Goal: Task Accomplishment & Management: Manage account settings

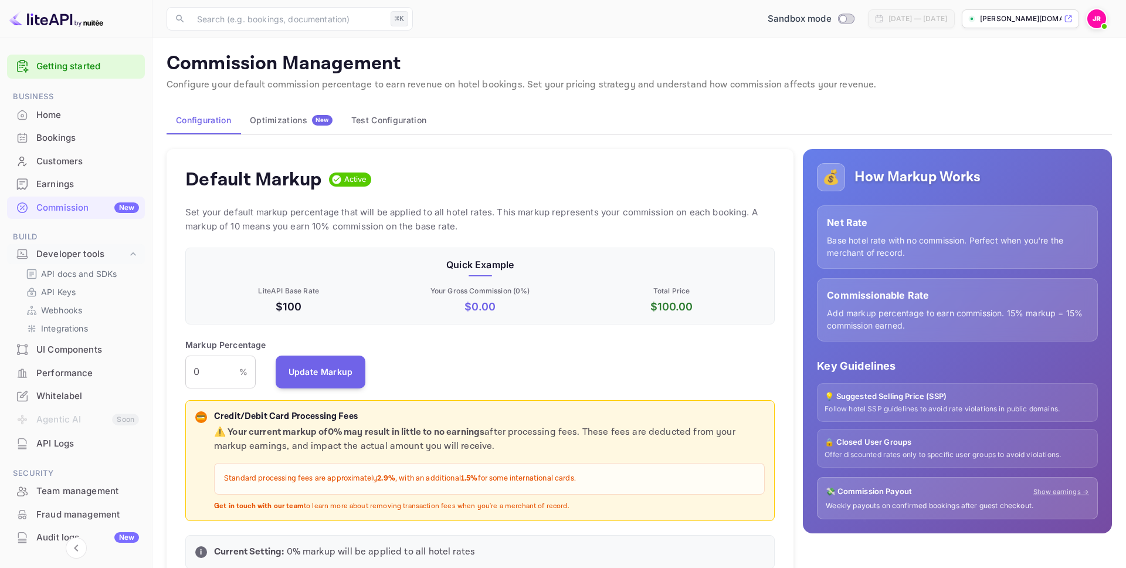
scroll to position [208, 589]
click at [66, 116] on div "Home" at bounding box center [87, 114] width 103 height 13
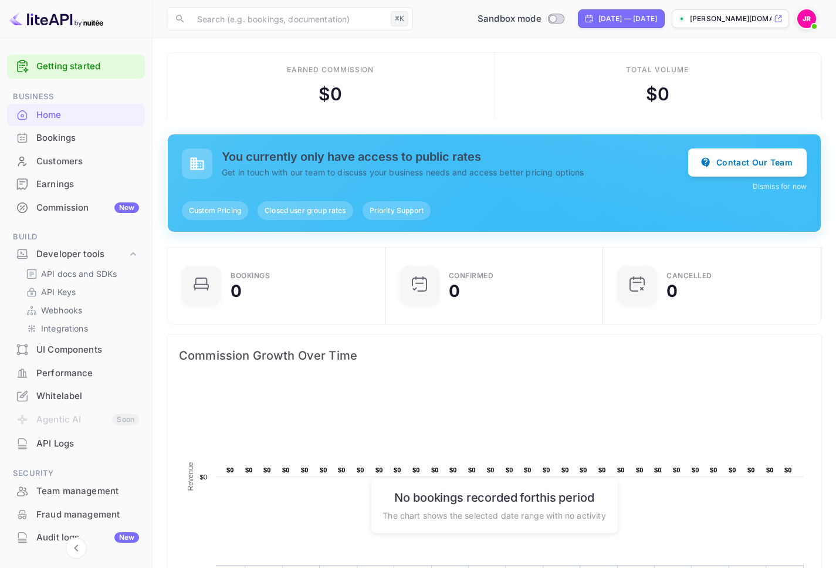
click at [391, 211] on span "Priority Support" at bounding box center [396, 210] width 68 height 11
click at [746, 159] on button "Contact Our Team" at bounding box center [747, 162] width 118 height 28
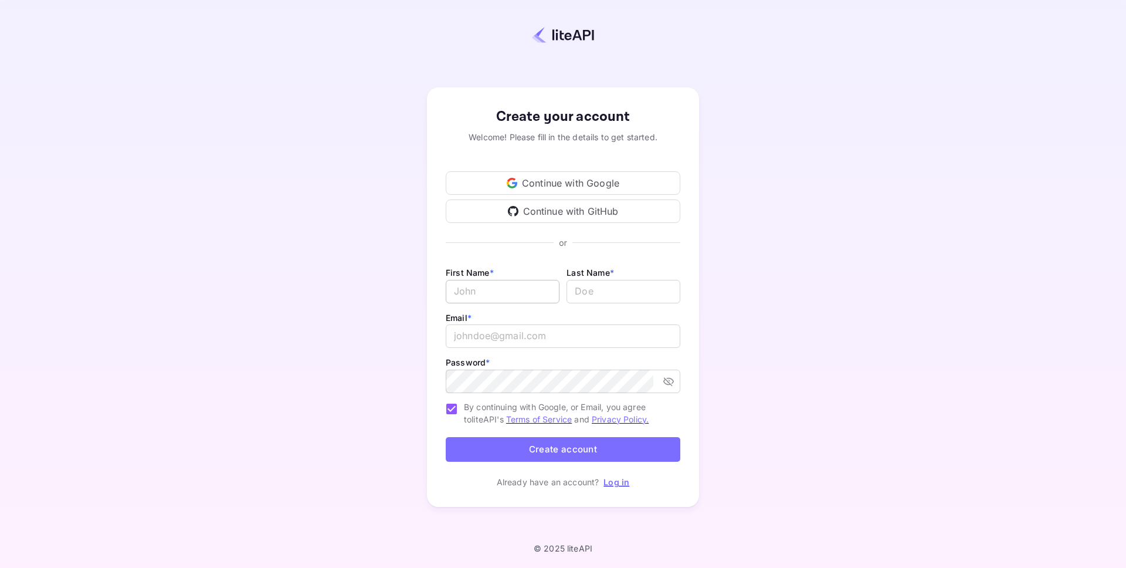
type input "[PERSON_NAME][EMAIL_ADDRESS][DOMAIN_NAME]"
drag, startPoint x: 501, startPoint y: 286, endPoint x: 524, endPoint y: 286, distance: 22.9
click at [508, 286] on input "Email *" at bounding box center [503, 291] width 114 height 23
drag, startPoint x: 650, startPoint y: 282, endPoint x: 689, endPoint y: 279, distance: 39.5
click at [654, 281] on input "lastName" at bounding box center [624, 291] width 114 height 23
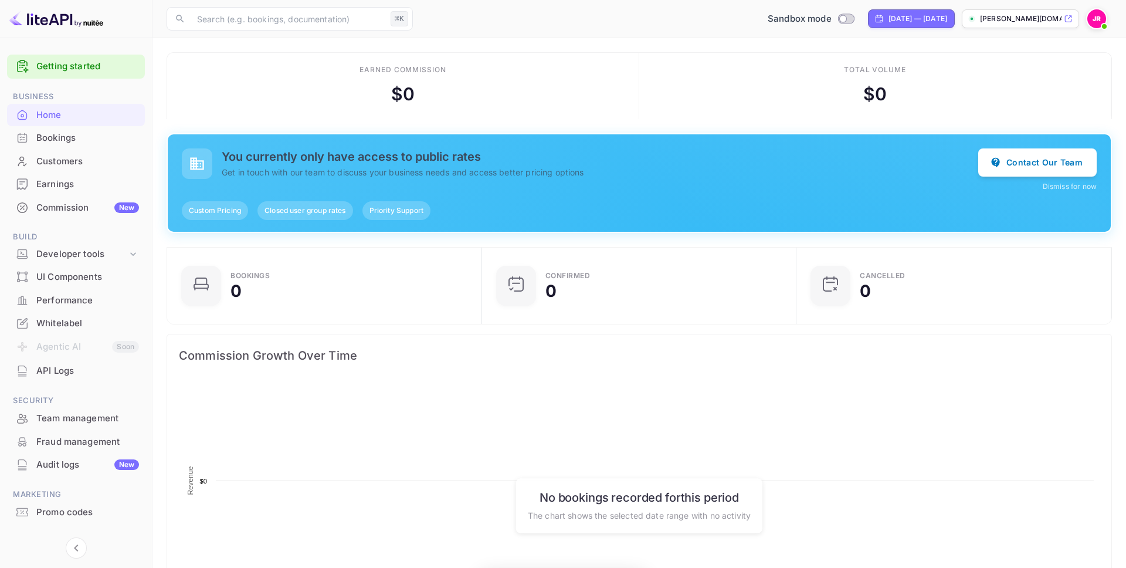
scroll to position [191, 308]
click at [1101, 19] on img at bounding box center [1096, 18] width 19 height 19
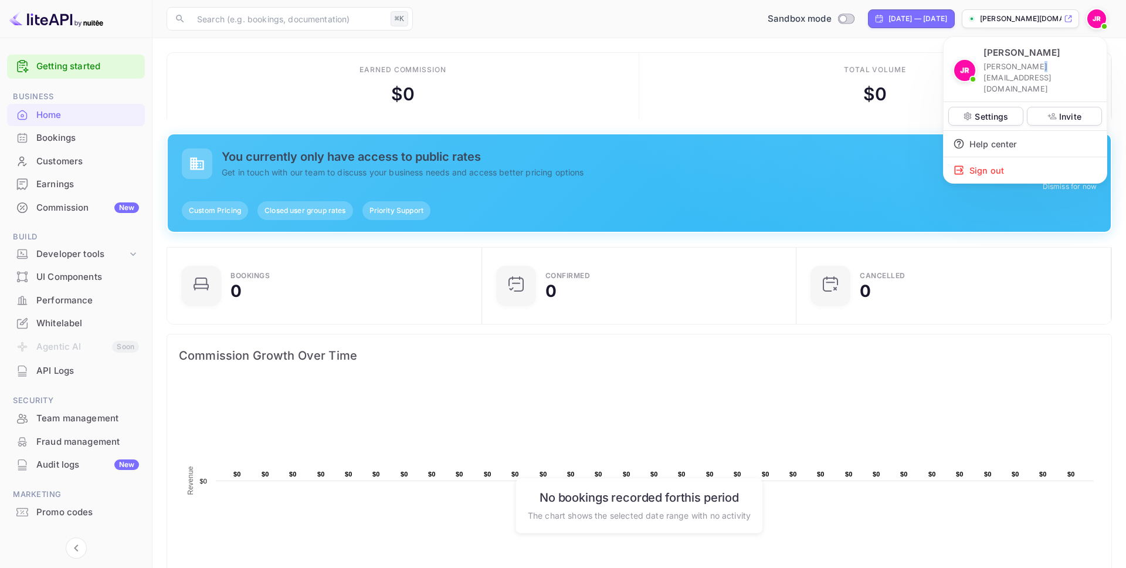
click at [1029, 66] on p "[PERSON_NAME][EMAIL_ADDRESS][DOMAIN_NAME]" at bounding box center [1040, 78] width 114 height 34
click at [128, 252] on div at bounding box center [563, 284] width 1126 height 568
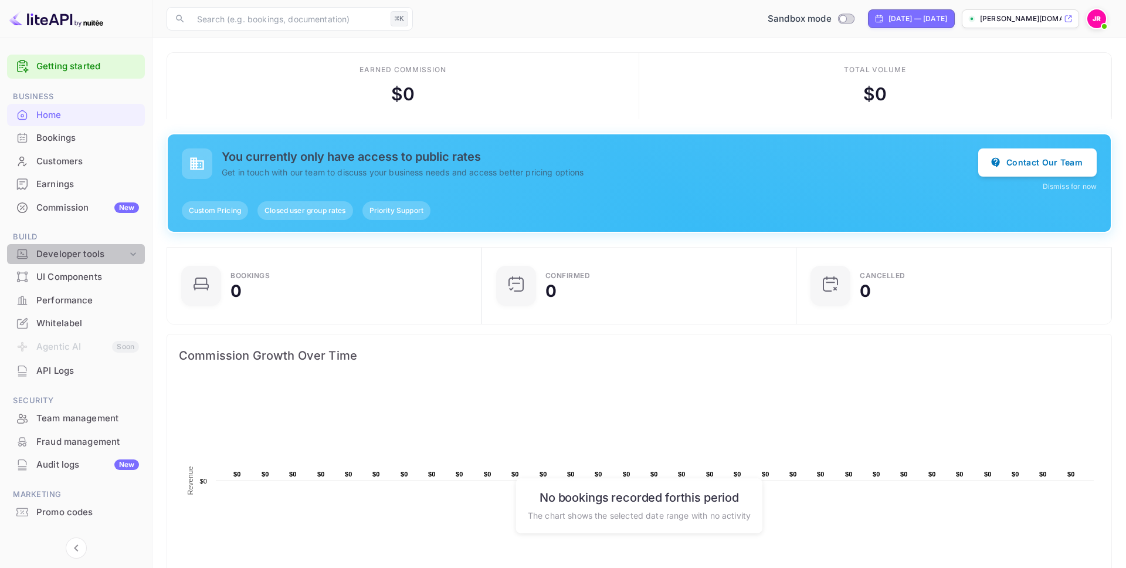
click at [128, 254] on icon at bounding box center [133, 254] width 12 height 12
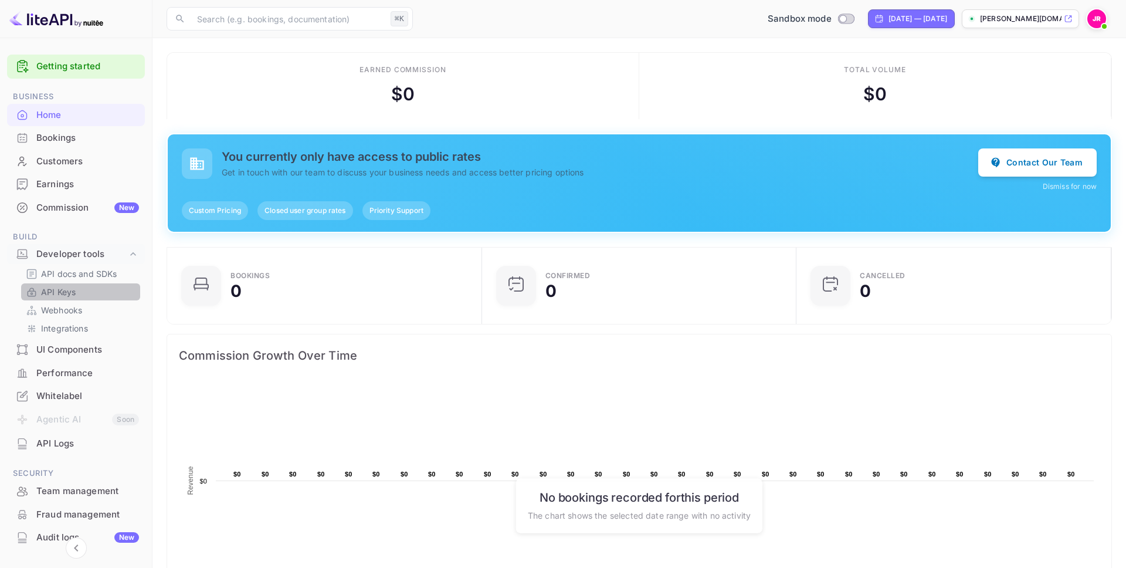
click at [42, 290] on p "API Keys" at bounding box center [58, 292] width 35 height 12
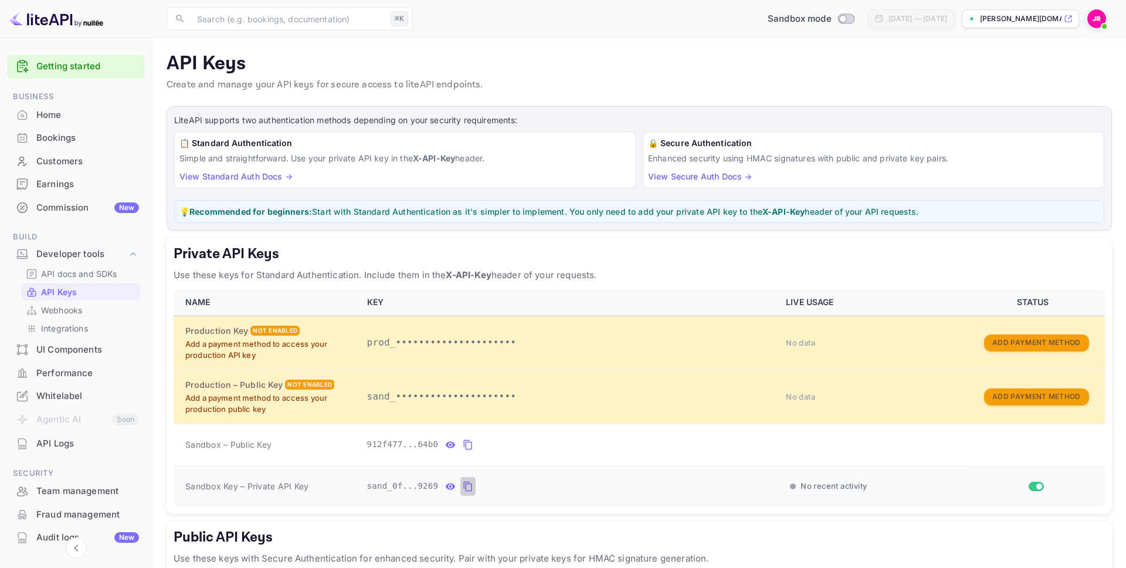
click at [473, 487] on icon "private api keys table" at bounding box center [468, 486] width 11 height 14
click at [93, 279] on p "API docs and SDKs" at bounding box center [79, 273] width 76 height 12
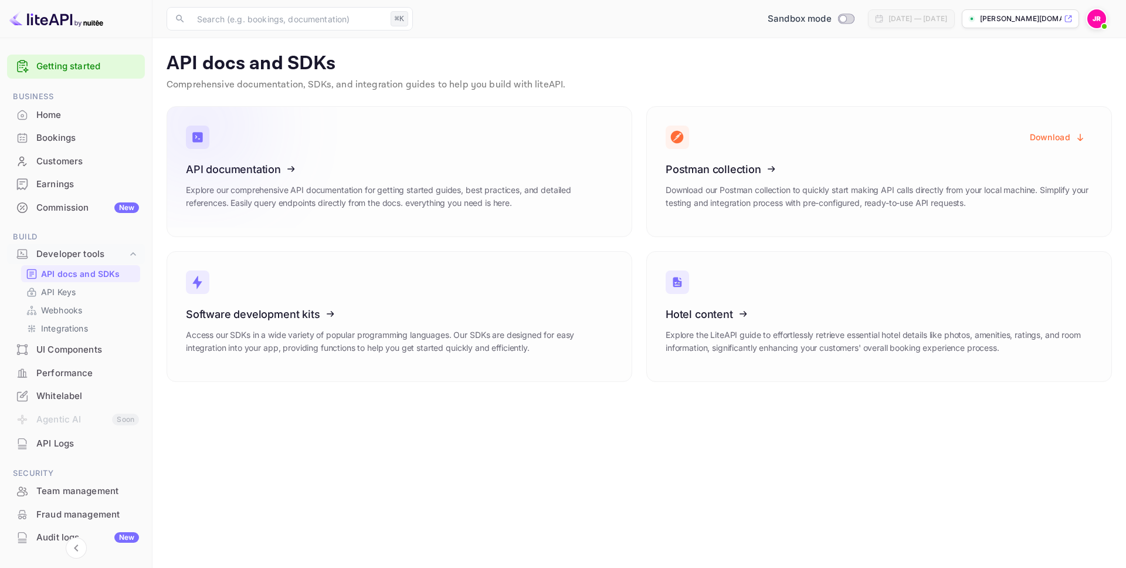
click at [289, 184] on icon at bounding box center [258, 167] width 182 height 121
click at [60, 395] on div "Whitelabel" at bounding box center [87, 395] width 103 height 13
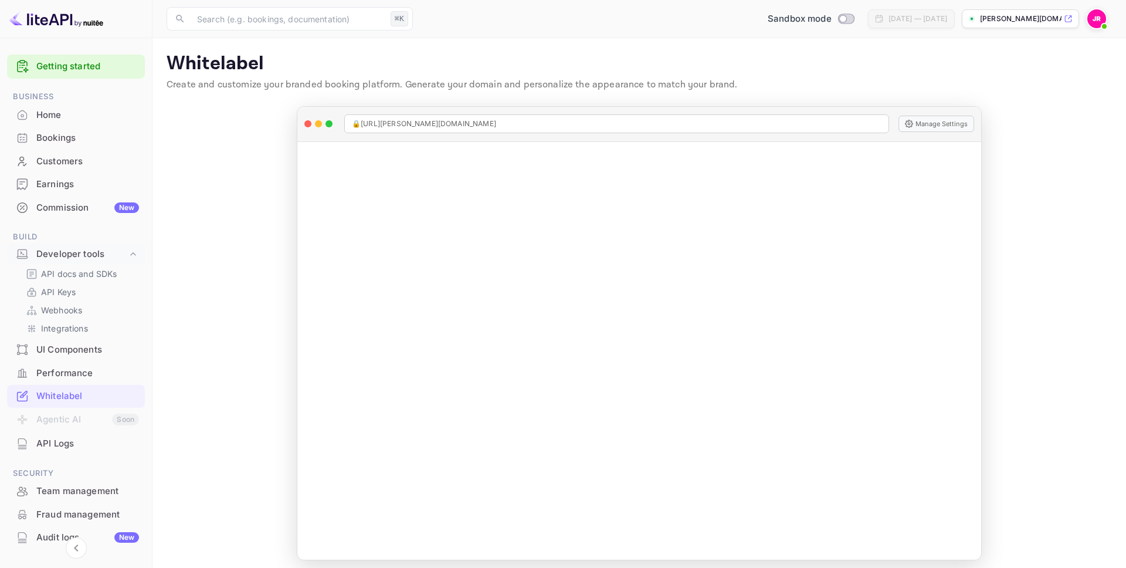
click at [1017, 16] on p "[PERSON_NAME][DOMAIN_NAME]..." at bounding box center [1021, 18] width 82 height 11
click at [76, 204] on div "Commission New" at bounding box center [87, 207] width 103 height 13
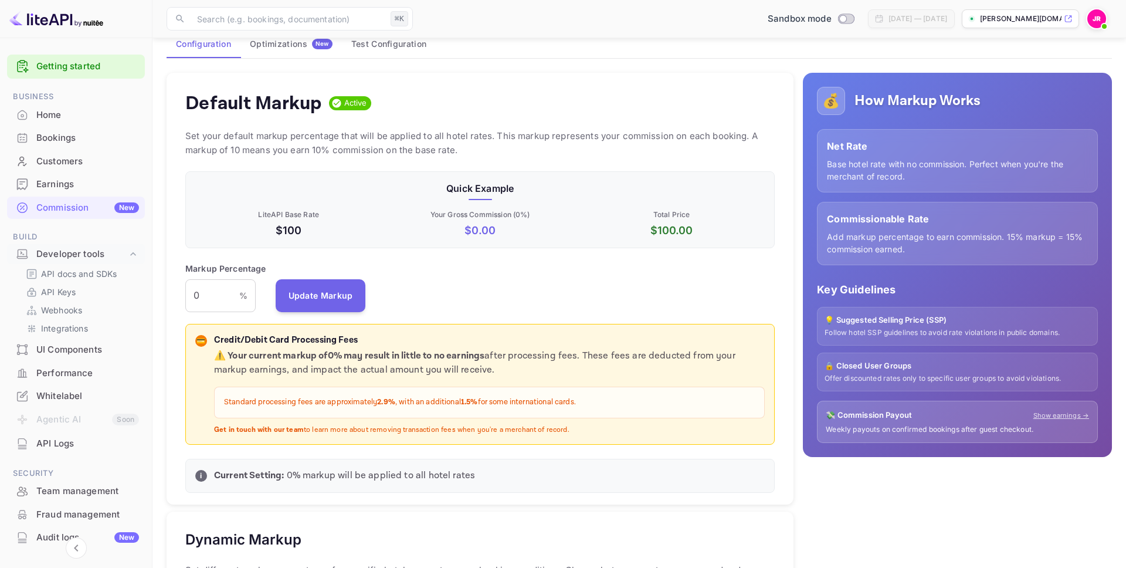
scroll to position [86, 0]
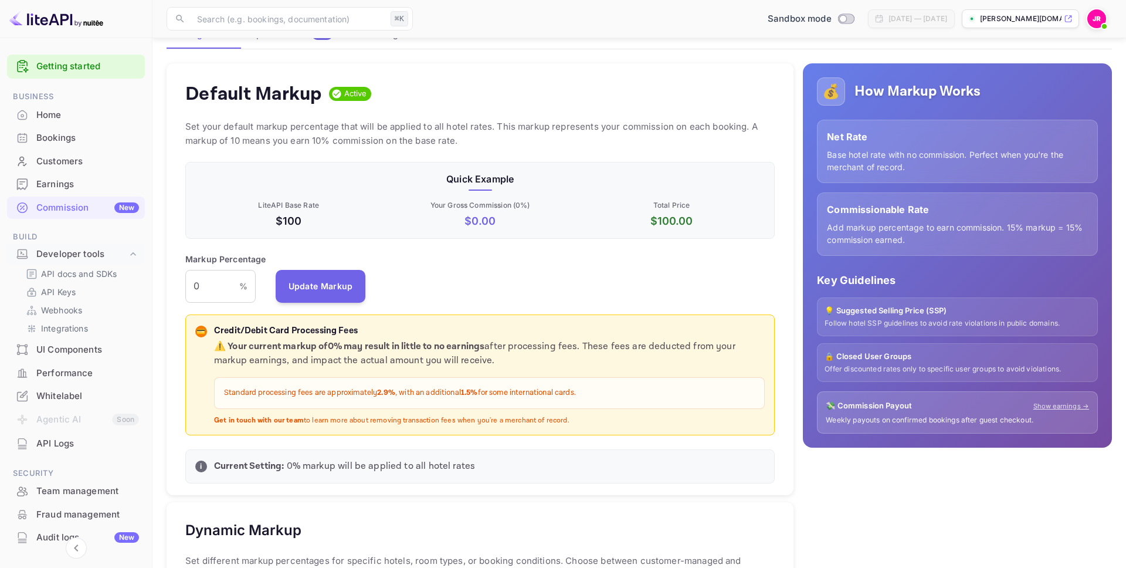
drag, startPoint x: 155, startPoint y: 284, endPoint x: 147, endPoint y: 282, distance: 8.5
click at [150, 283] on div "Getting started Business Home Bookings Customers Earnings Commission New Build …" at bounding box center [563, 509] width 1126 height 1191
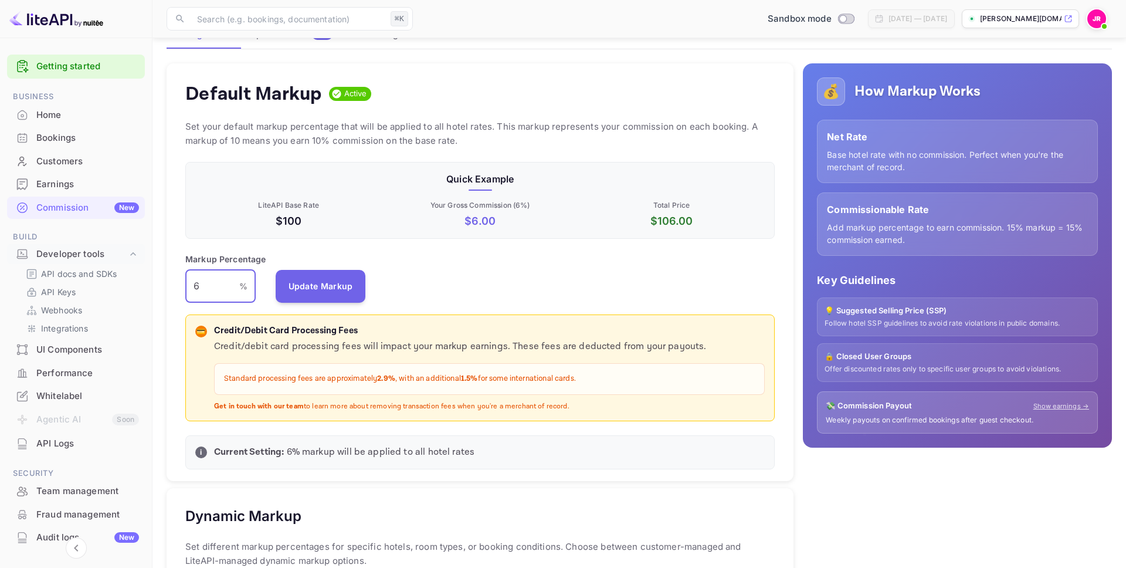
click at [209, 283] on input "6" at bounding box center [212, 286] width 54 height 33
drag, startPoint x: 209, startPoint y: 282, endPoint x: 150, endPoint y: 280, distance: 59.3
click at [150, 280] on div "Getting started Business Home Bookings Customers Earnings Commission New Build …" at bounding box center [563, 502] width 1126 height 1177
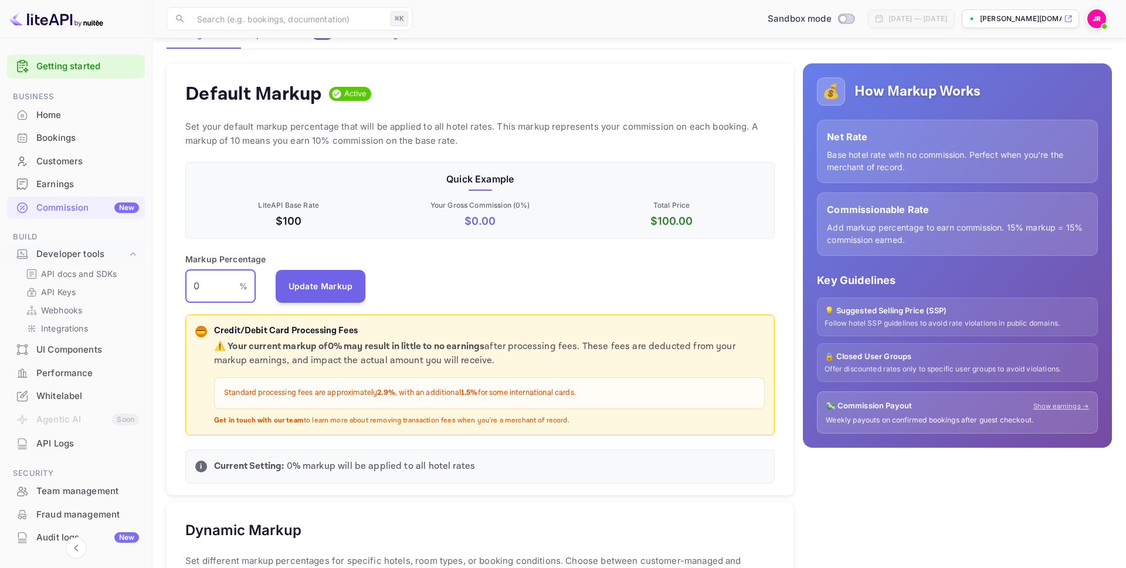
type input "0"
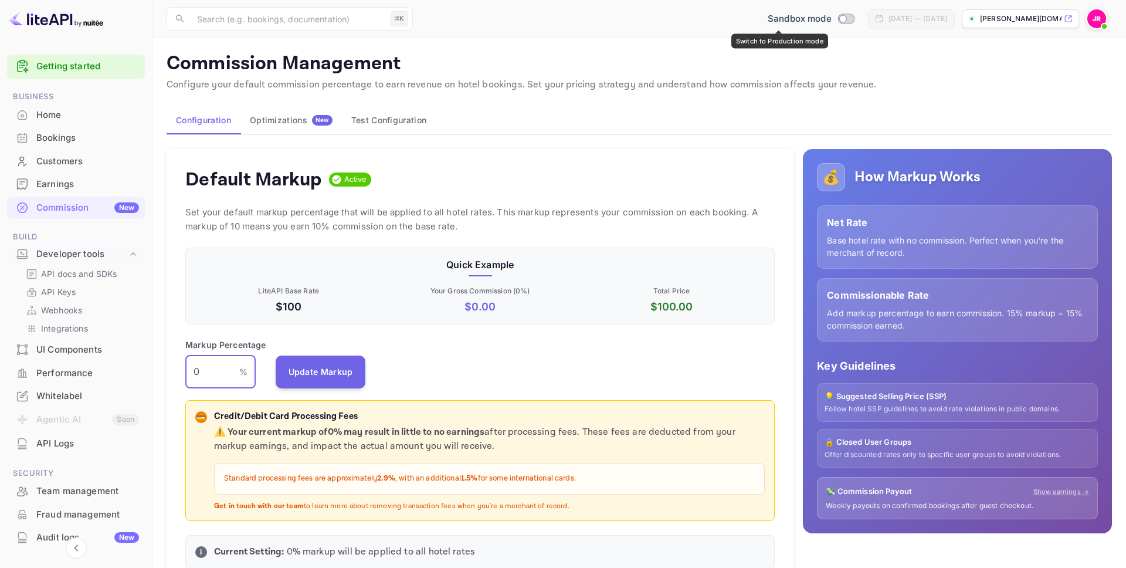
click at [831, 16] on input "Switch to Production mode" at bounding box center [842, 19] width 23 height 8
checkbox input "false"
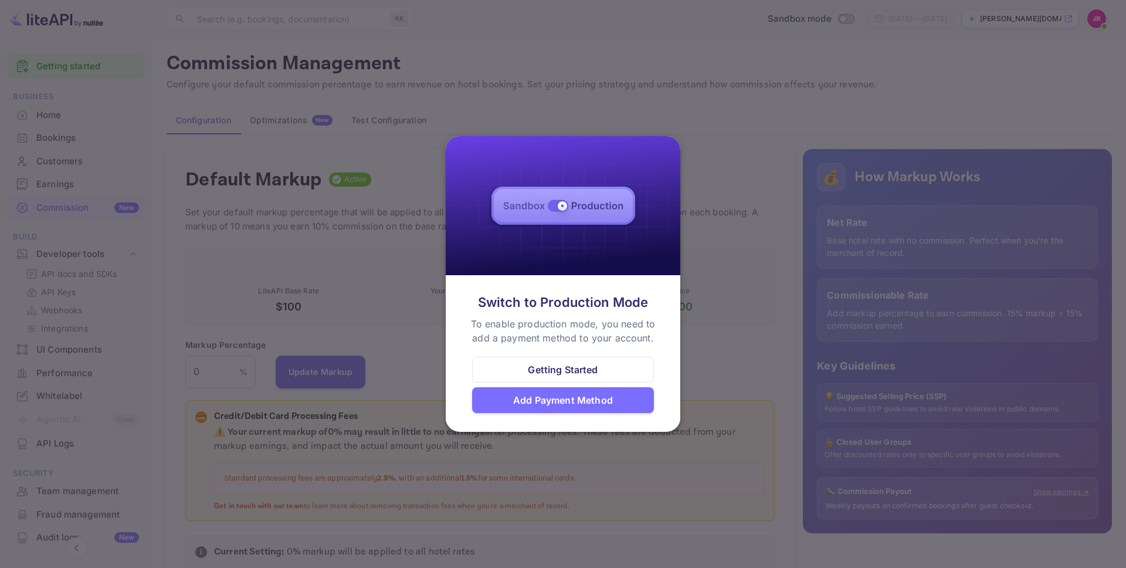
click at [562, 399] on div "Add Payment Method" at bounding box center [563, 400] width 100 height 14
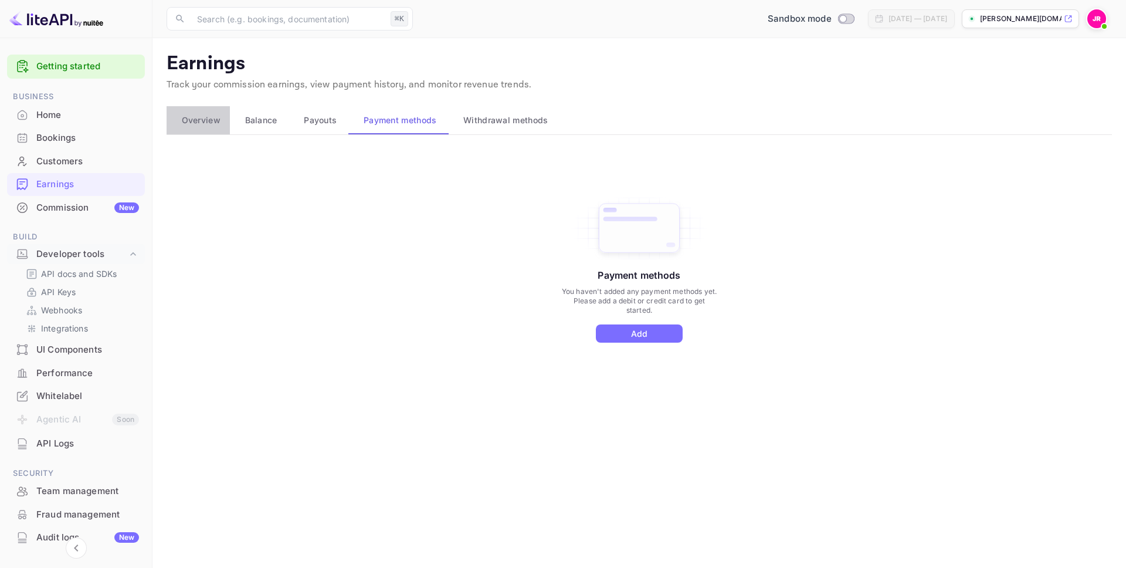
click at [208, 119] on span "Overview" at bounding box center [201, 120] width 39 height 14
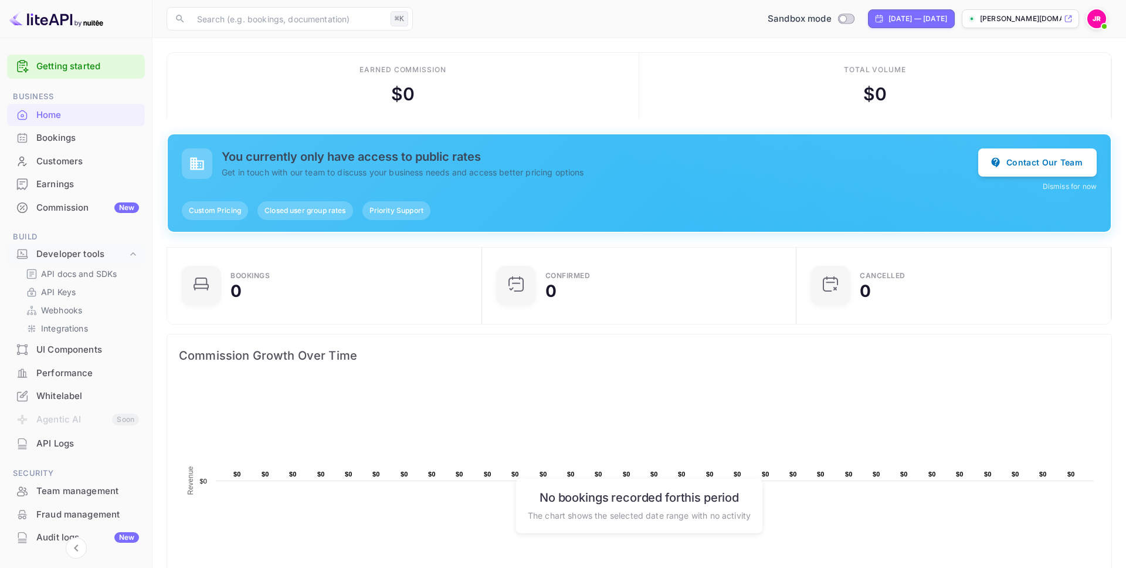
scroll to position [191, 308]
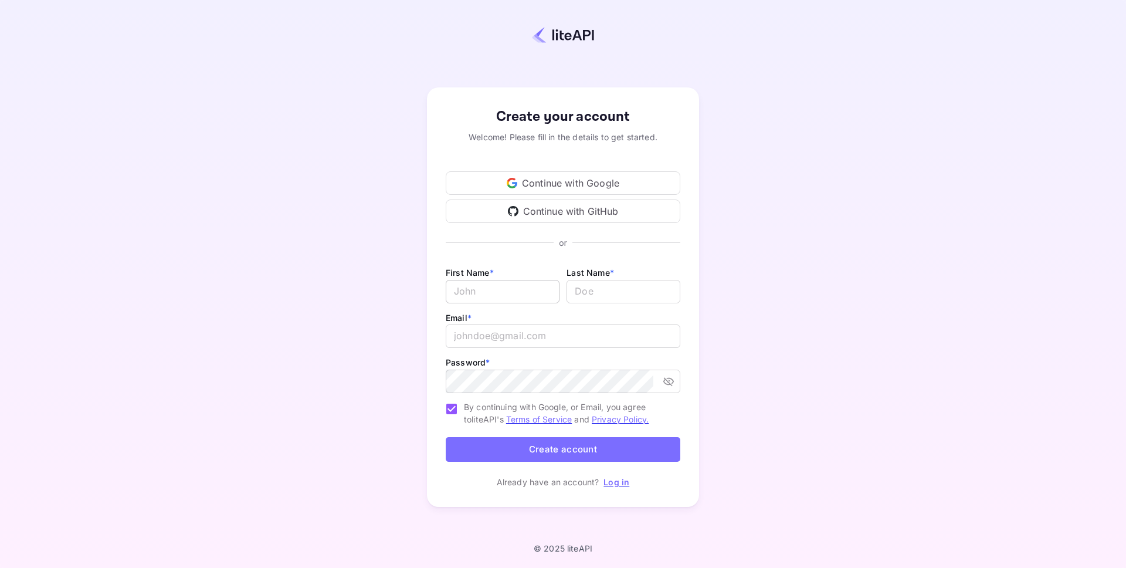
type input "[PERSON_NAME][EMAIL_ADDRESS][DOMAIN_NAME]"
click at [508, 286] on input "Email *" at bounding box center [503, 291] width 114 height 23
click at [665, 286] on input "lastName" at bounding box center [624, 291] width 114 height 23
drag, startPoint x: 756, startPoint y: 273, endPoint x: 604, endPoint y: 317, distance: 158.1
click at [753, 276] on div "Create your account Welcome! Please fill in the details to get started. Continu…" at bounding box center [563, 297] width 1023 height 492
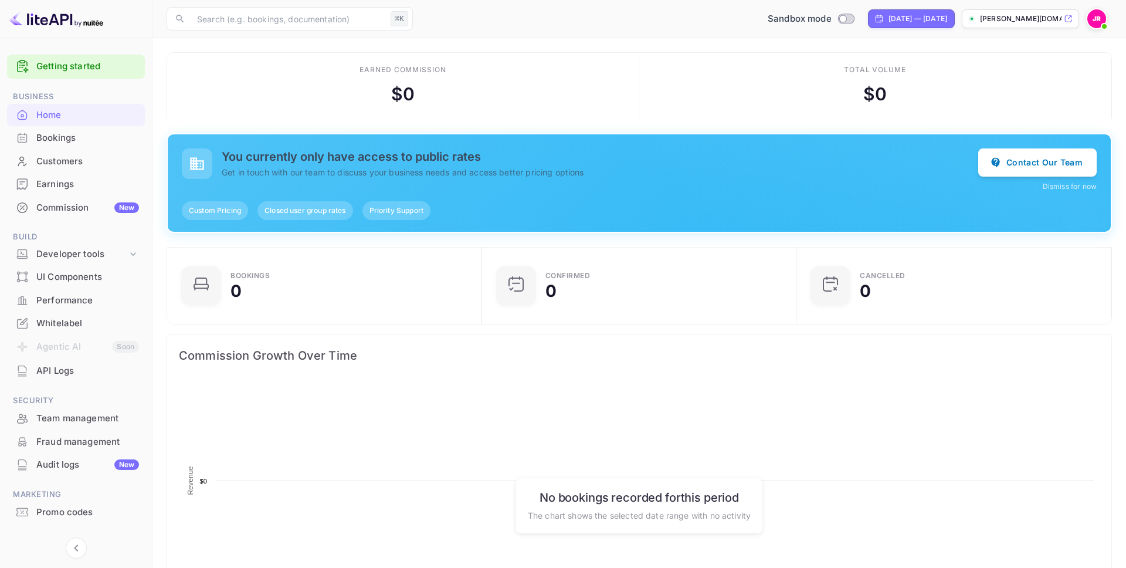
scroll to position [191, 308]
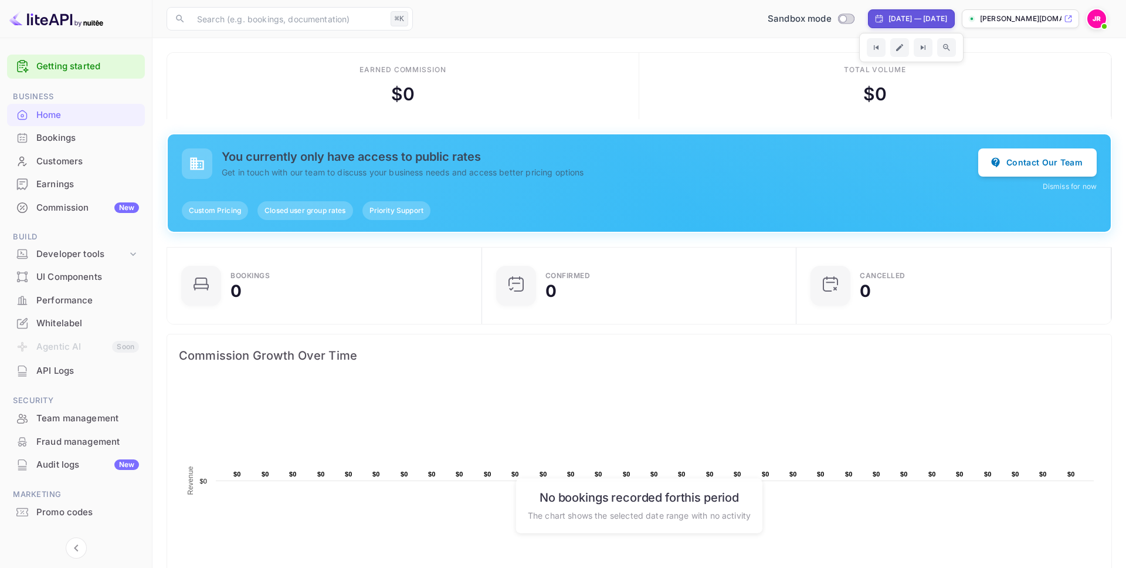
click at [1098, 16] on img at bounding box center [1096, 18] width 19 height 19
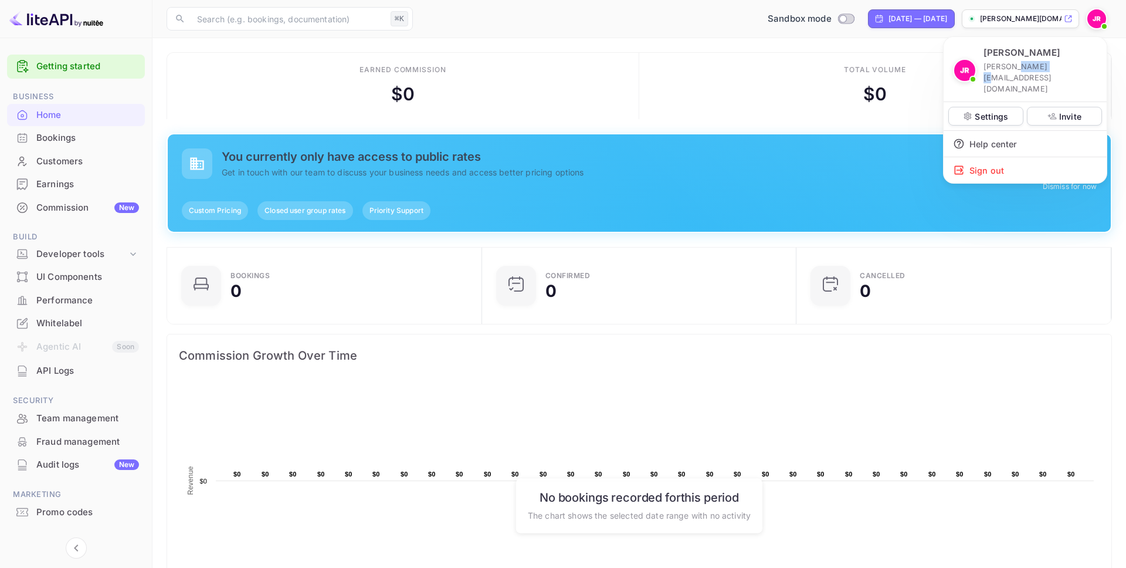
drag, startPoint x: 1040, startPoint y: 67, endPoint x: 897, endPoint y: 77, distance: 143.5
click at [1009, 68] on p "[PERSON_NAME][EMAIL_ADDRESS][DOMAIN_NAME]" at bounding box center [1040, 78] width 114 height 34
click at [636, 17] on div at bounding box center [563, 284] width 1126 height 568
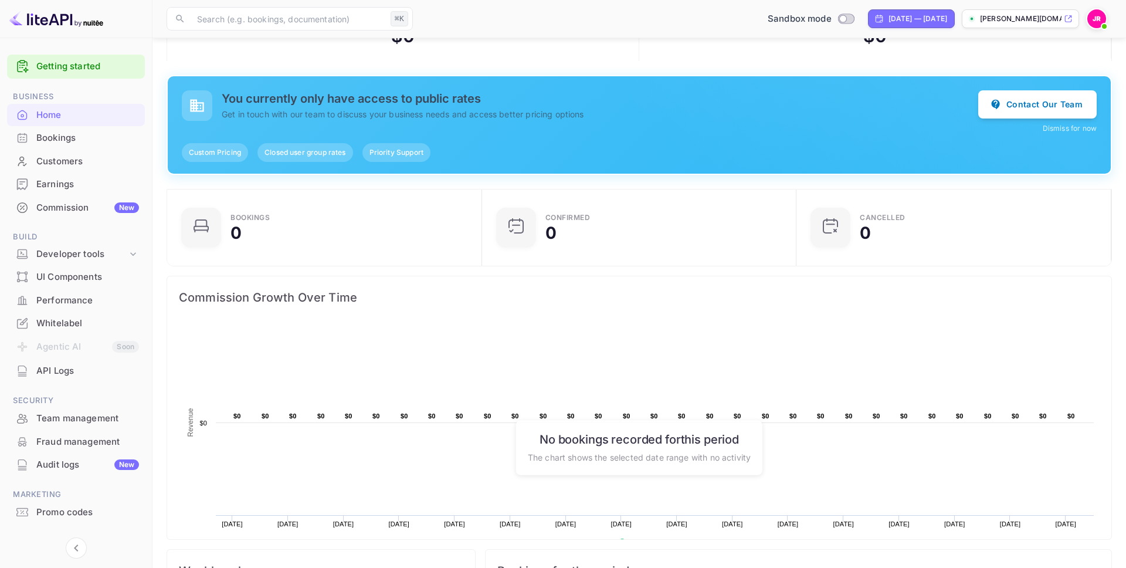
scroll to position [66, 0]
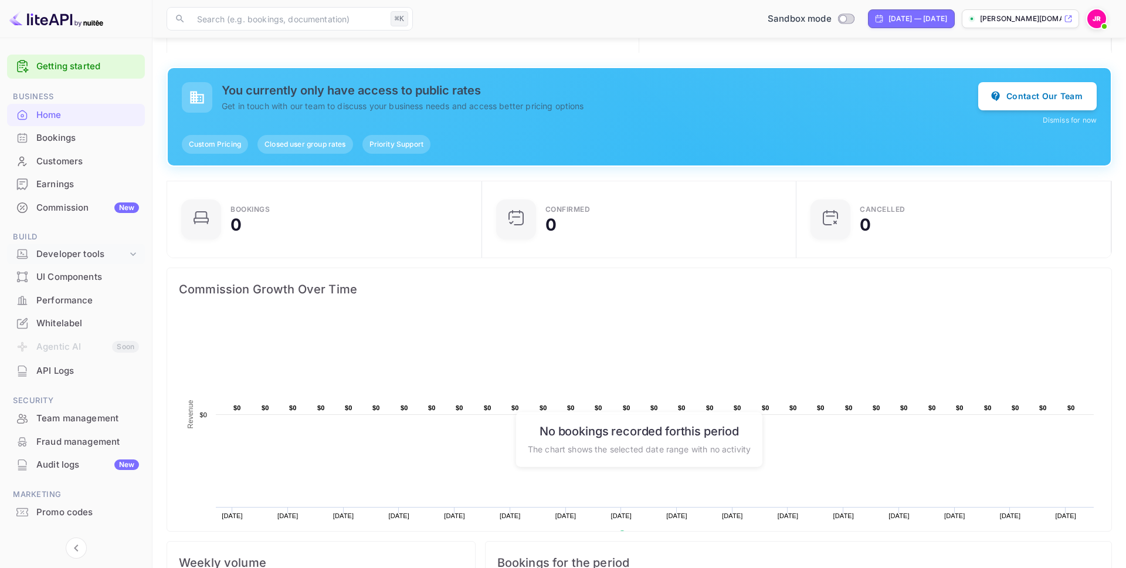
click at [131, 255] on icon at bounding box center [133, 254] width 12 height 12
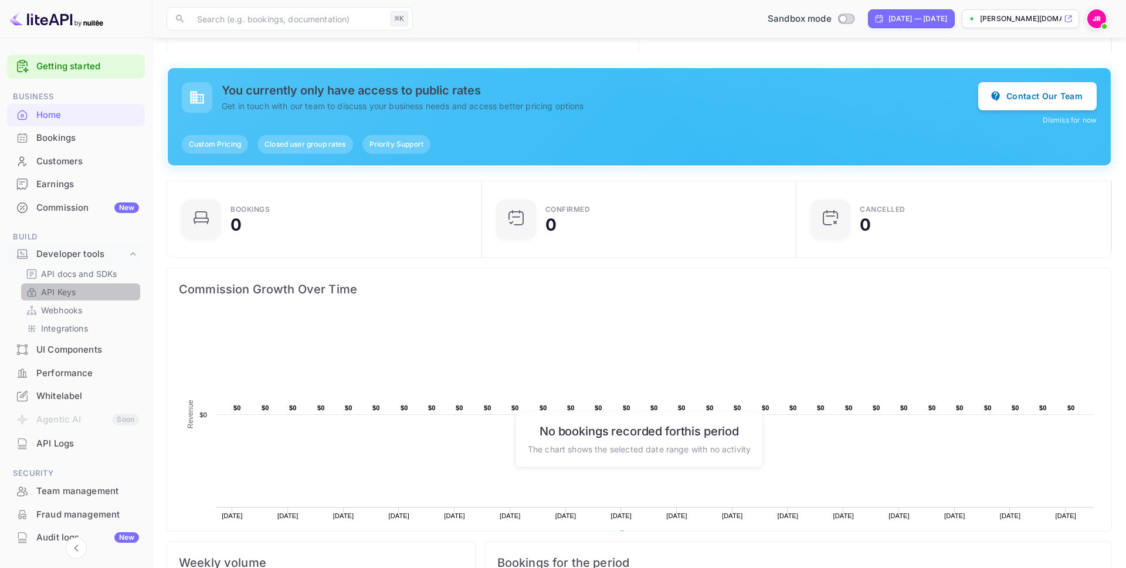
drag, startPoint x: 40, startPoint y: 289, endPoint x: 111, endPoint y: 297, distance: 70.9
click at [41, 289] on p "API Keys" at bounding box center [58, 292] width 35 height 12
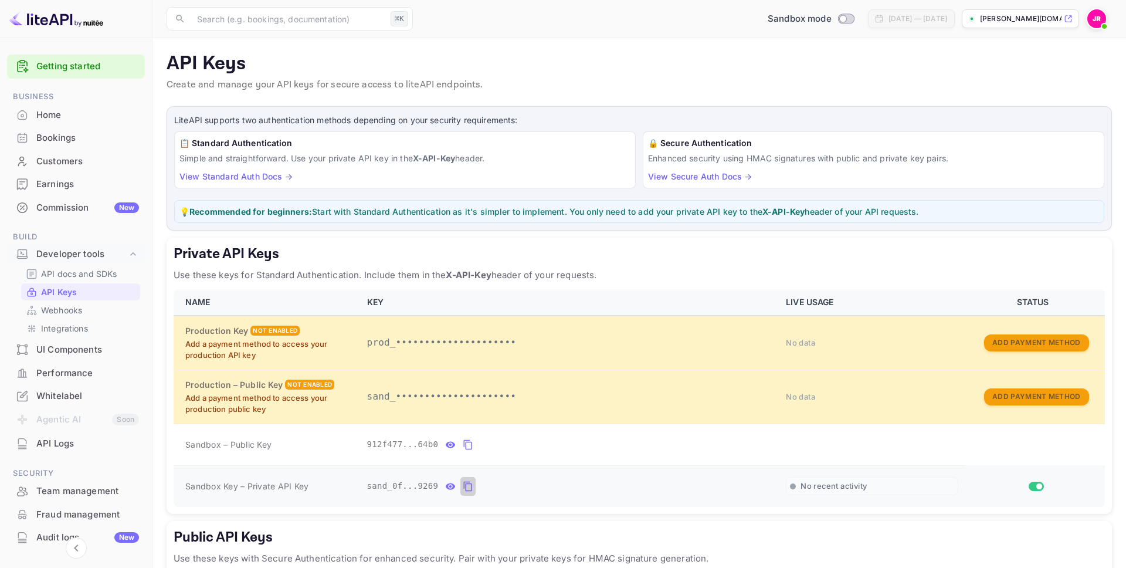
click at [473, 487] on icon "private api keys table" at bounding box center [468, 486] width 11 height 14
click at [74, 273] on p "API docs and SDKs" at bounding box center [79, 273] width 76 height 12
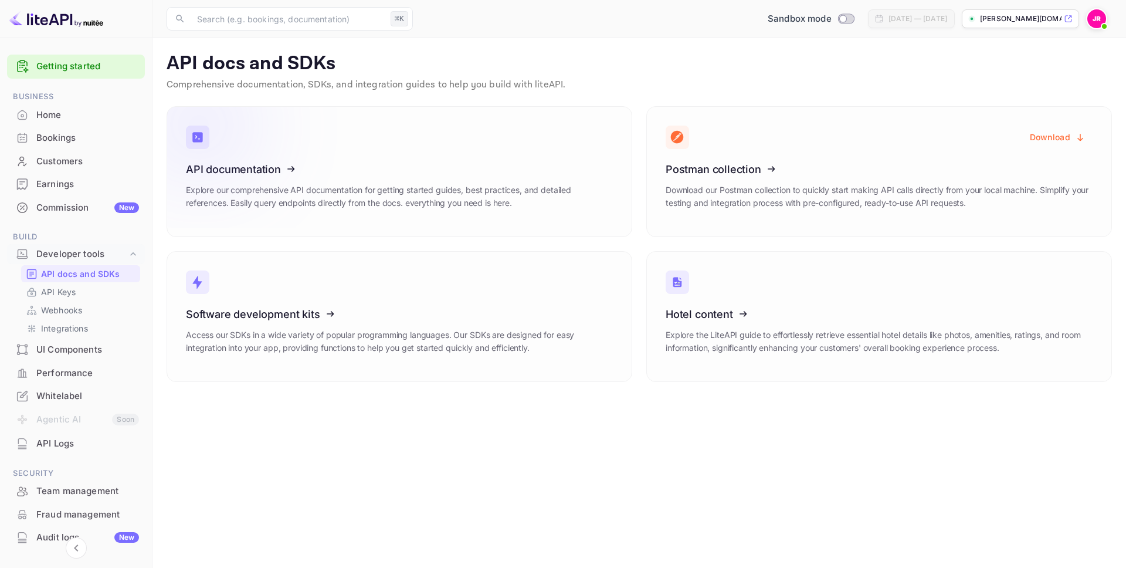
click at [255, 180] on icon at bounding box center [258, 167] width 182 height 121
click at [76, 289] on link "API Keys" at bounding box center [81, 291] width 110 height 12
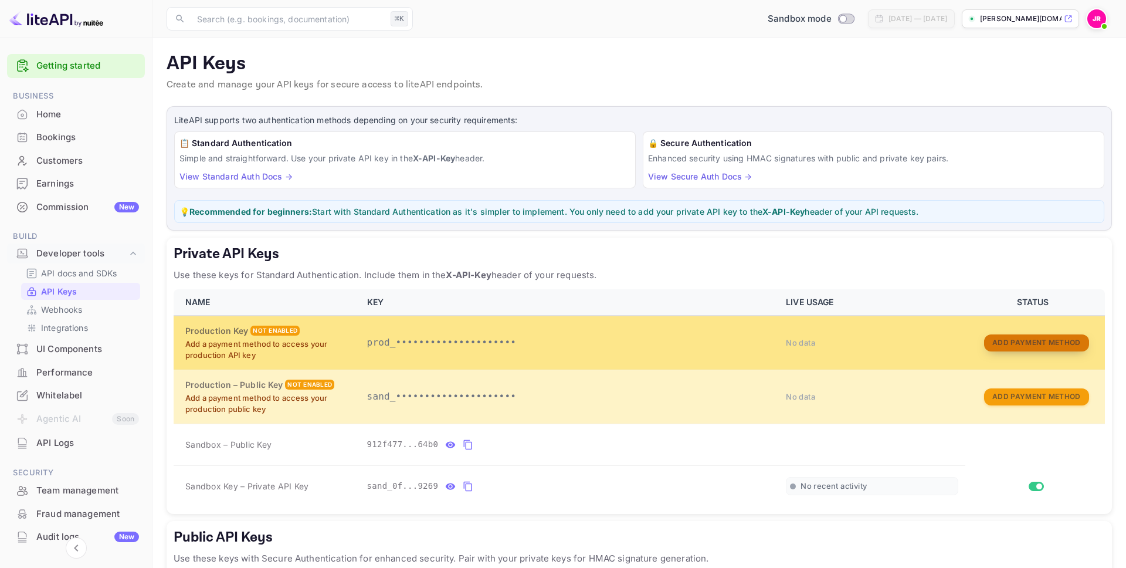
click at [1015, 339] on button "Add Payment Method" at bounding box center [1036, 342] width 104 height 17
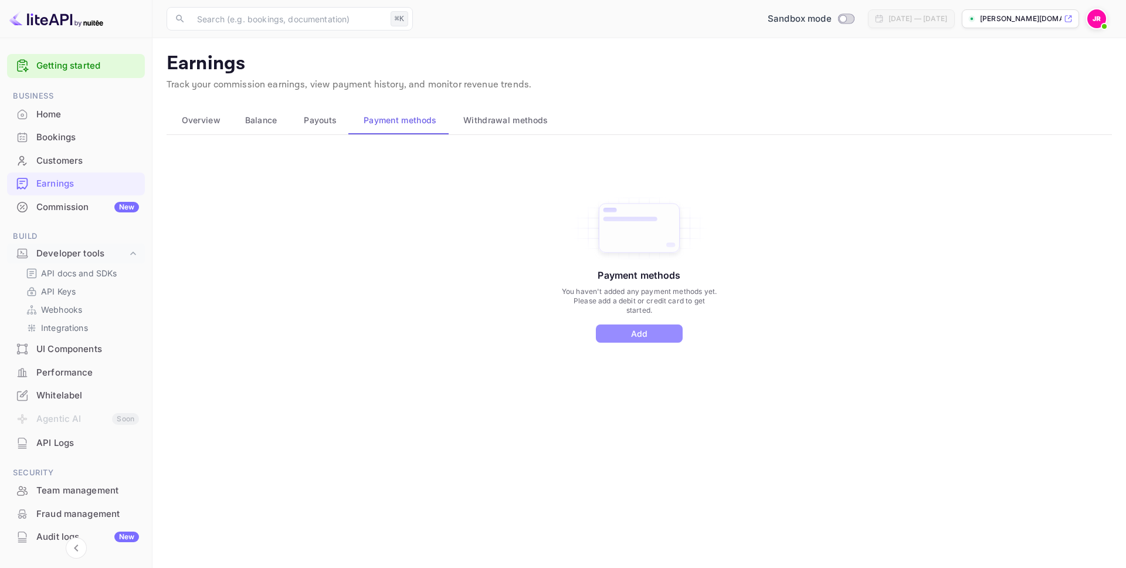
click at [641, 333] on button "Add" at bounding box center [639, 333] width 87 height 18
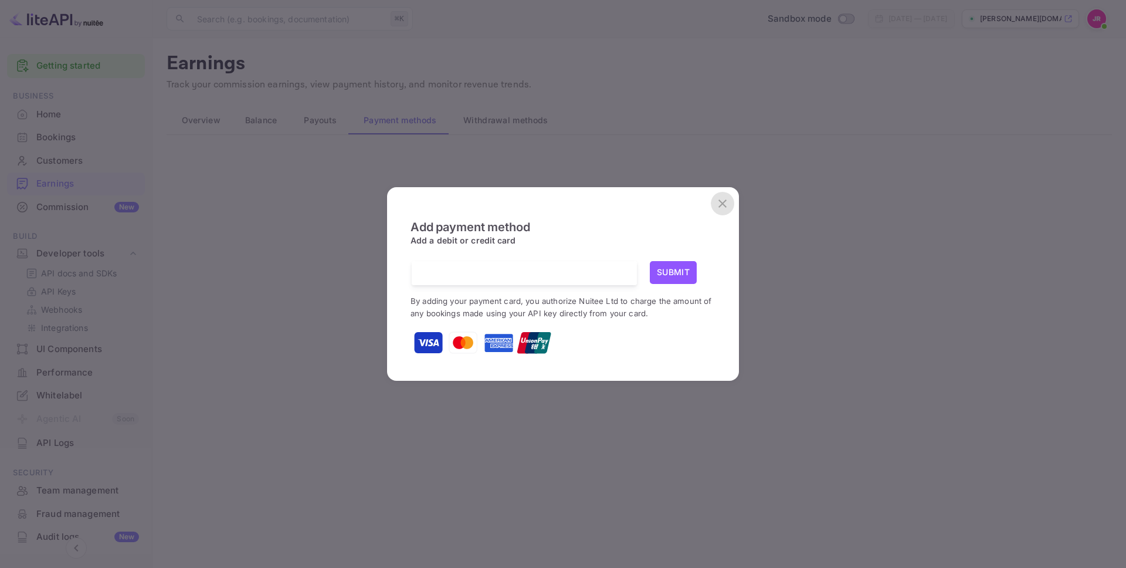
click at [721, 203] on icon "close" at bounding box center [722, 203] width 8 height 8
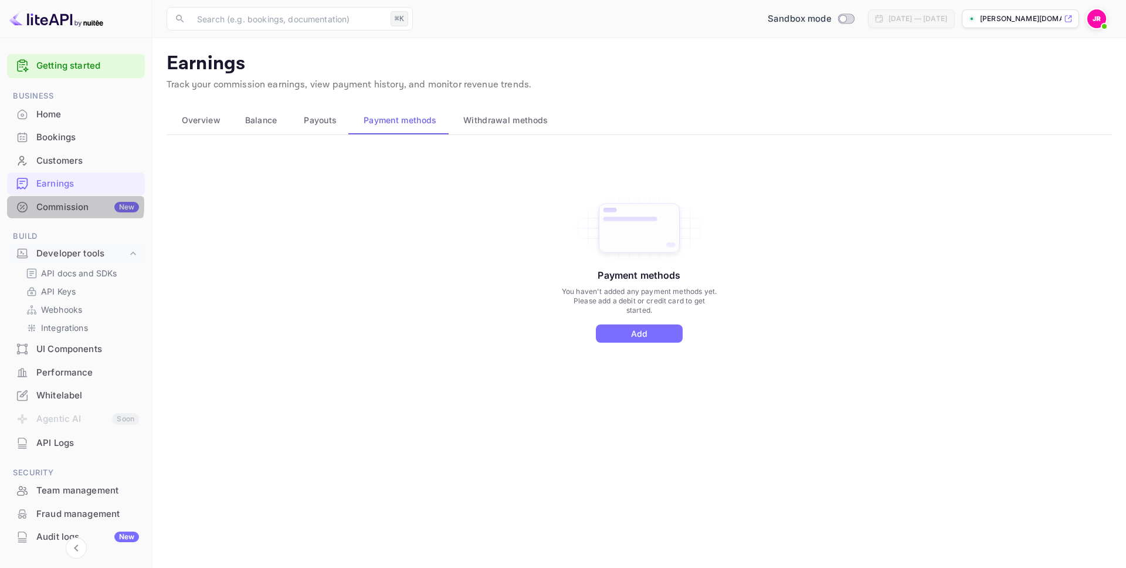
click at [68, 205] on div "Commission New" at bounding box center [87, 207] width 103 height 13
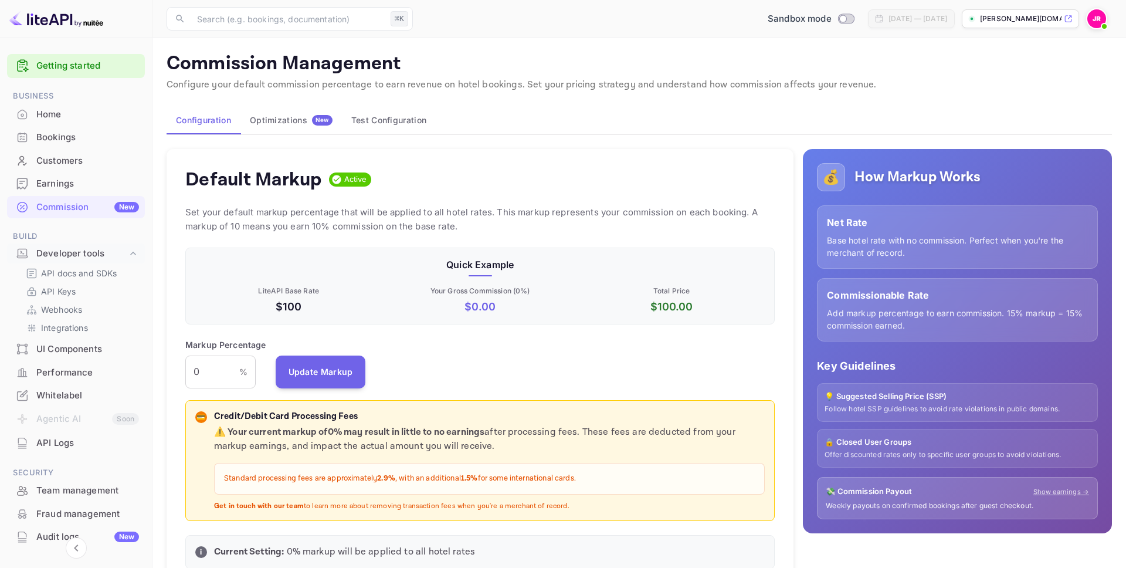
scroll to position [208, 589]
drag, startPoint x: 209, startPoint y: 366, endPoint x: 162, endPoint y: 362, distance: 46.5
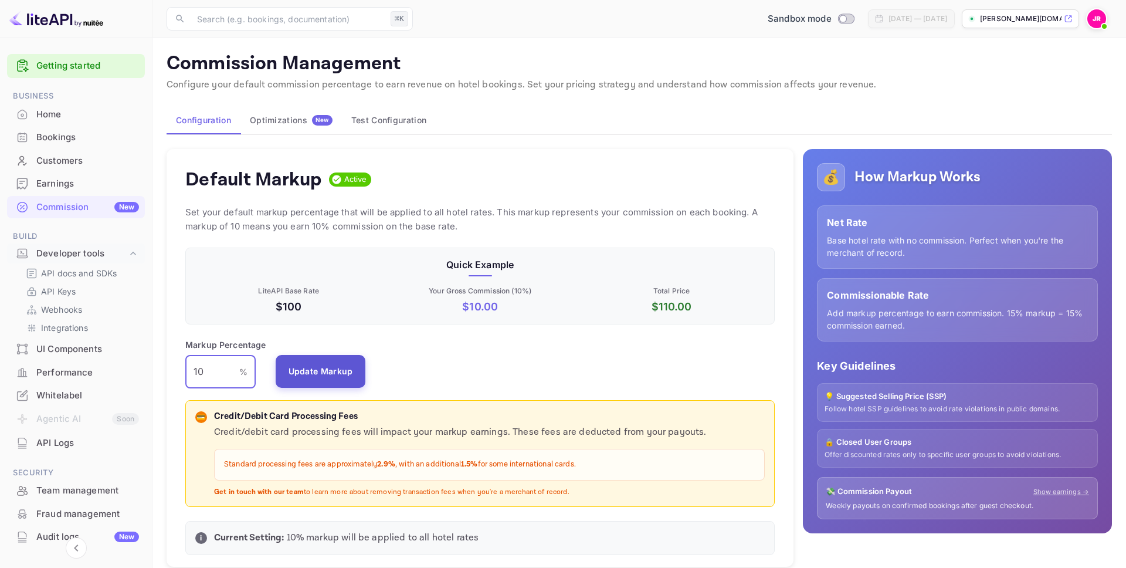
type input "10"
drag, startPoint x: 330, startPoint y: 362, endPoint x: 310, endPoint y: 357, distance: 20.8
click at [327, 362] on button "Update Markup" at bounding box center [321, 371] width 90 height 33
click at [1012, 19] on p "[PERSON_NAME][DOMAIN_NAME]..." at bounding box center [1021, 18] width 82 height 11
click at [67, 176] on div "Earnings" at bounding box center [76, 183] width 138 height 23
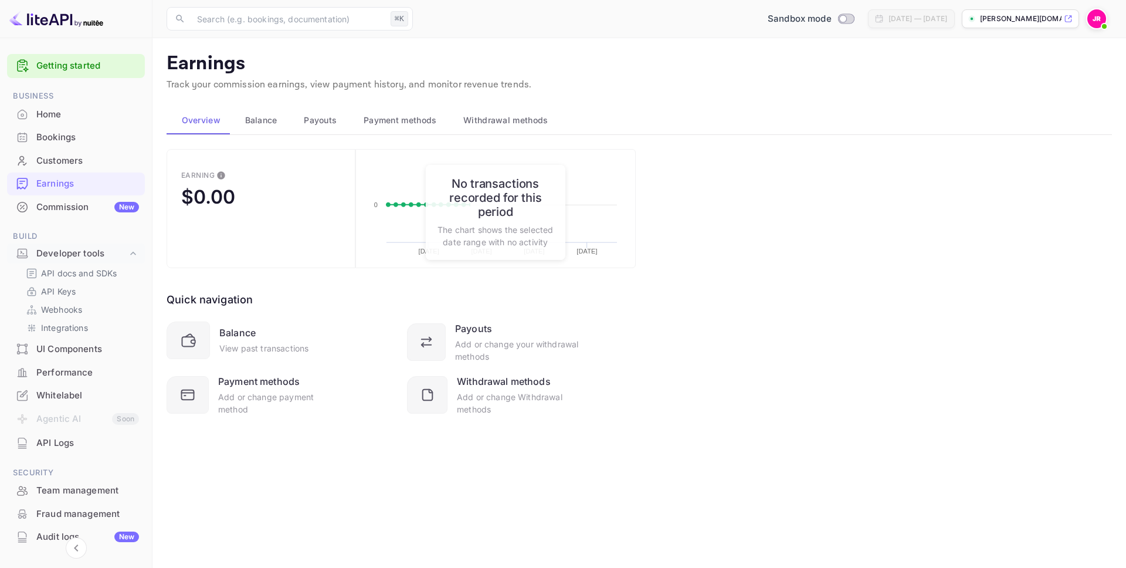
click at [336, 116] on span "Payouts" at bounding box center [320, 120] width 33 height 14
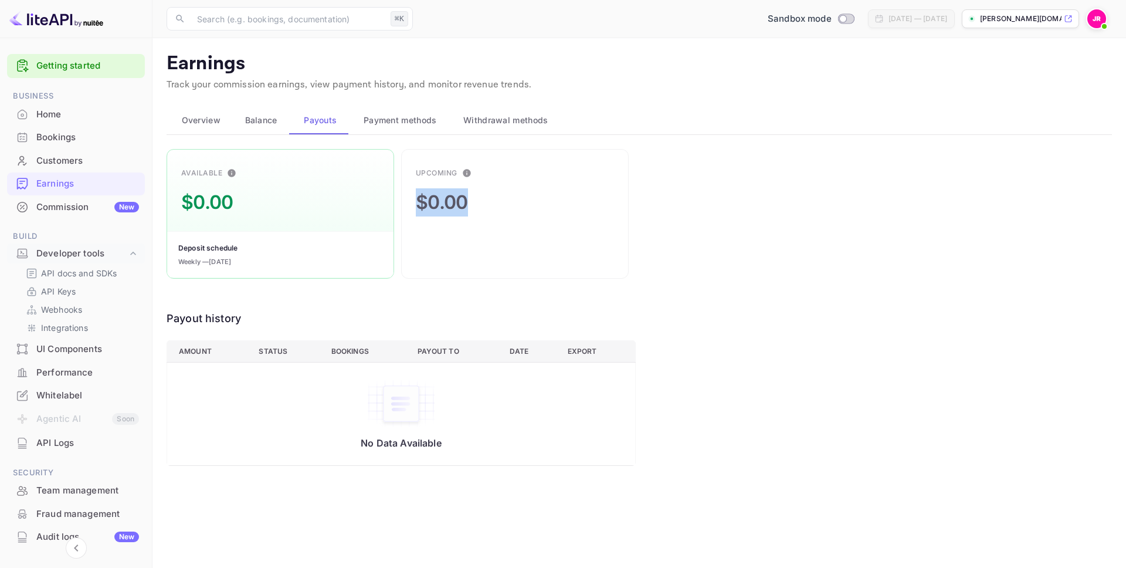
drag, startPoint x: 497, startPoint y: 205, endPoint x: 410, endPoint y: 199, distance: 87.0
click at [410, 199] on div "Upcoming $0.00" at bounding box center [515, 214] width 228 height 130
drag, startPoint x: 449, startPoint y: 204, endPoint x: 457, endPoint y: 205, distance: 8.2
click at [449, 204] on div "$0.00" at bounding box center [442, 202] width 52 height 28
drag, startPoint x: 479, startPoint y: 202, endPoint x: 429, endPoint y: 201, distance: 49.9
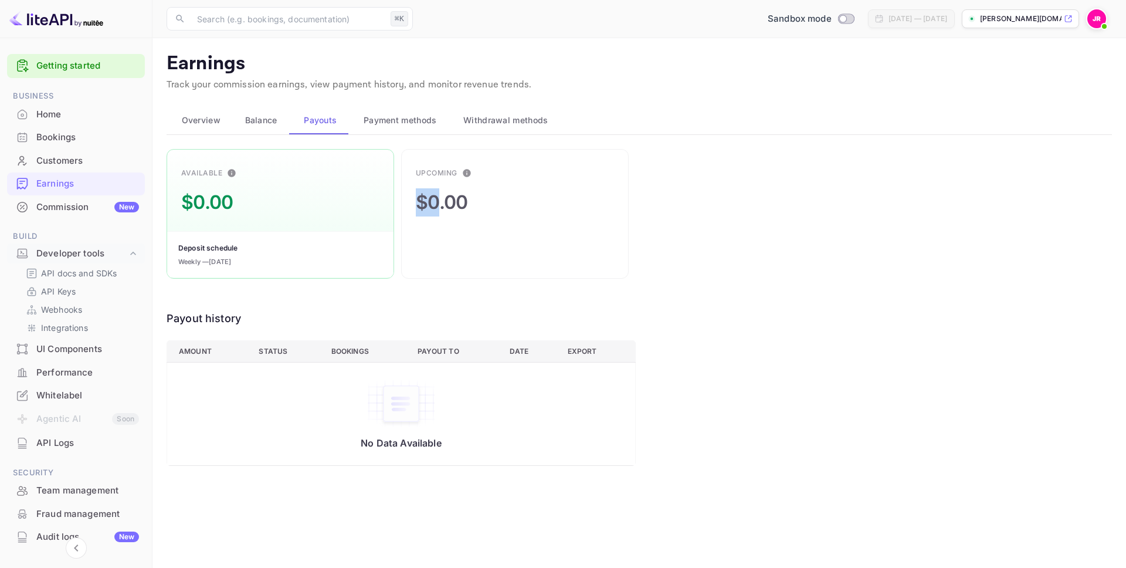
click at [437, 201] on div "Upcoming $0.00" at bounding box center [515, 214] width 228 height 130
drag, startPoint x: 284, startPoint y: 196, endPoint x: 185, endPoint y: 199, distance: 99.2
click at [185, 199] on div "Available $0.00 Deposit schedule Weekly — [DATE]" at bounding box center [281, 214] width 228 height 130
click at [228, 196] on div "$0.00" at bounding box center [207, 202] width 52 height 28
click at [202, 202] on div "$0.00" at bounding box center [207, 202] width 52 height 28
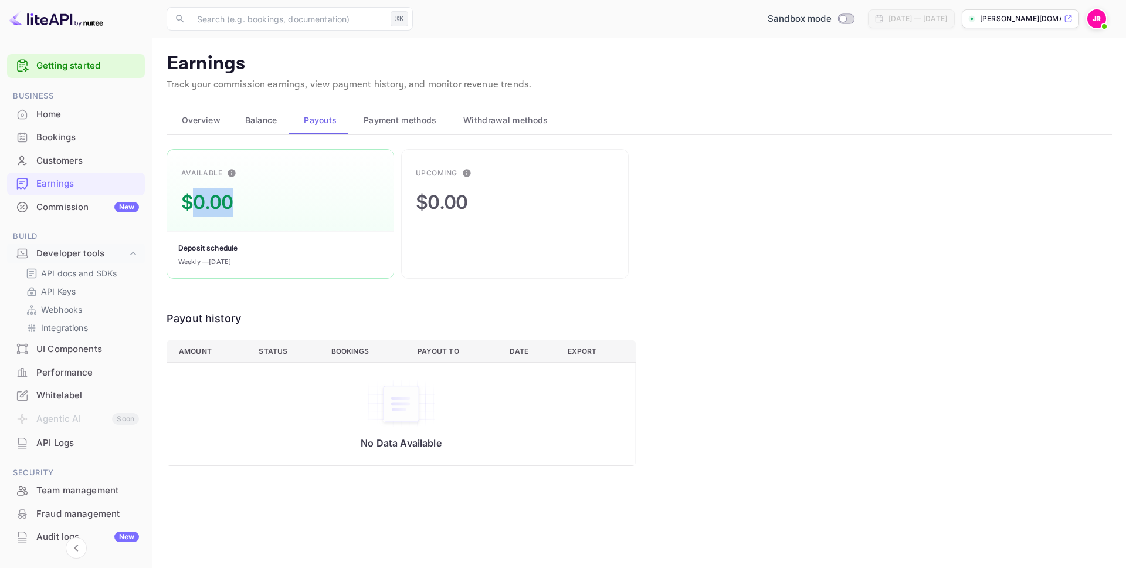
click at [202, 202] on div "$0.00" at bounding box center [207, 202] width 52 height 28
click at [504, 122] on span "Withdrawal methods" at bounding box center [505, 120] width 84 height 14
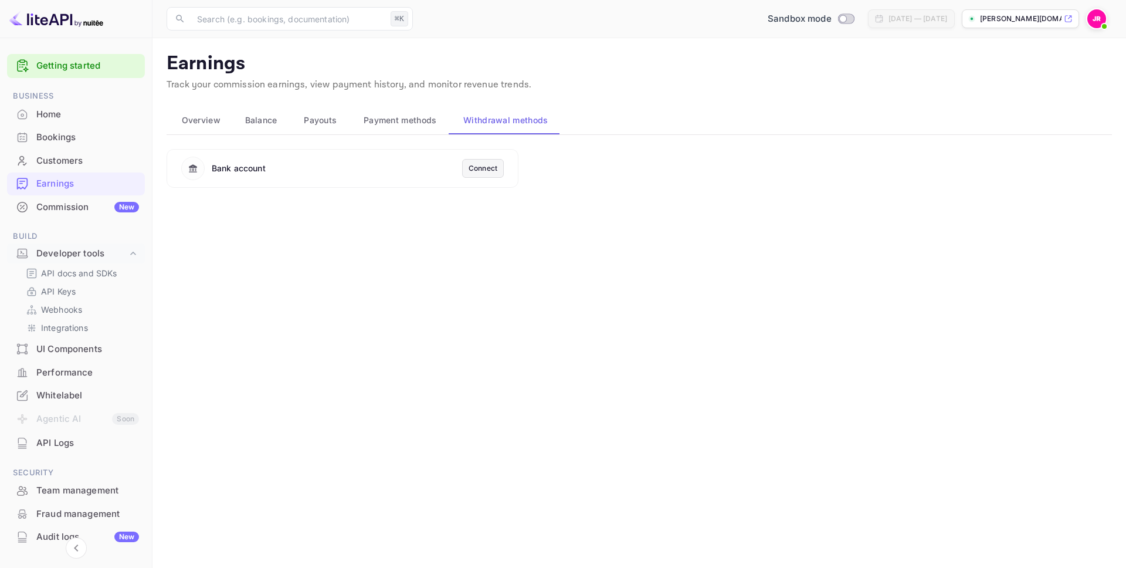
click at [1101, 19] on img at bounding box center [1096, 18] width 19 height 19
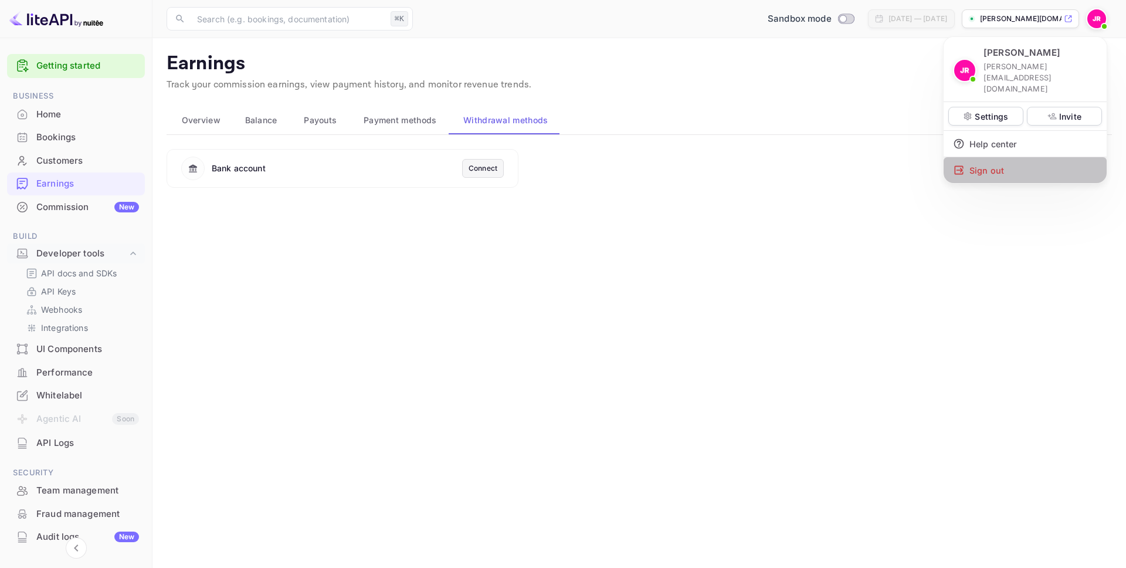
click at [1009, 157] on div "Sign out" at bounding box center [1025, 170] width 163 height 26
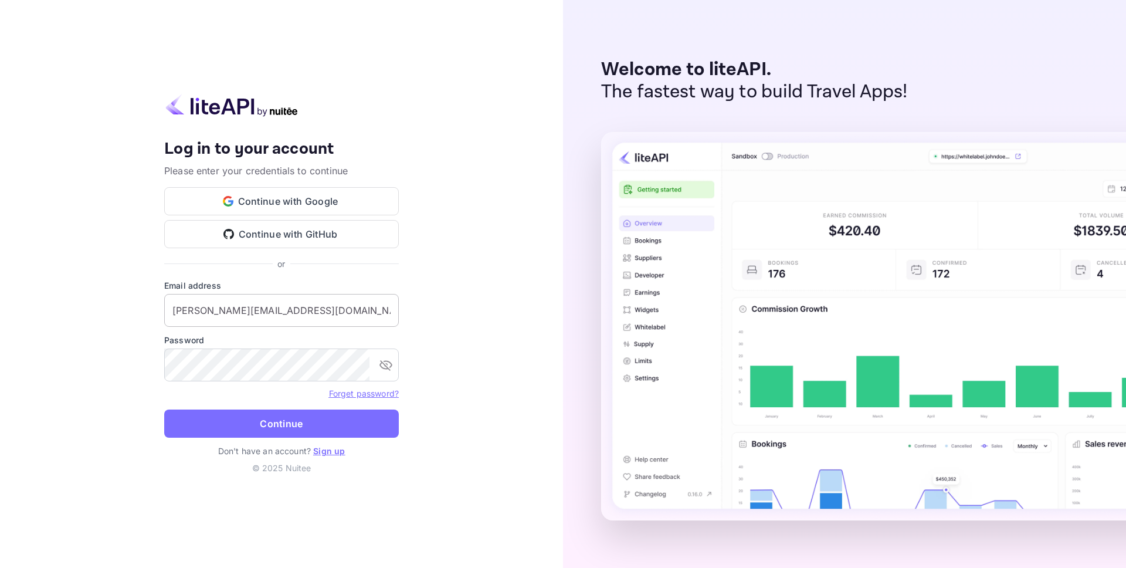
click at [304, 312] on input "[PERSON_NAME][EMAIL_ADDRESS][DOMAIN_NAME]" at bounding box center [281, 310] width 235 height 33
type input "[PERSON_NAME][EMAIL_ADDRESS][DOMAIN_NAME]"
click at [392, 426] on button "Continue" at bounding box center [281, 423] width 235 height 28
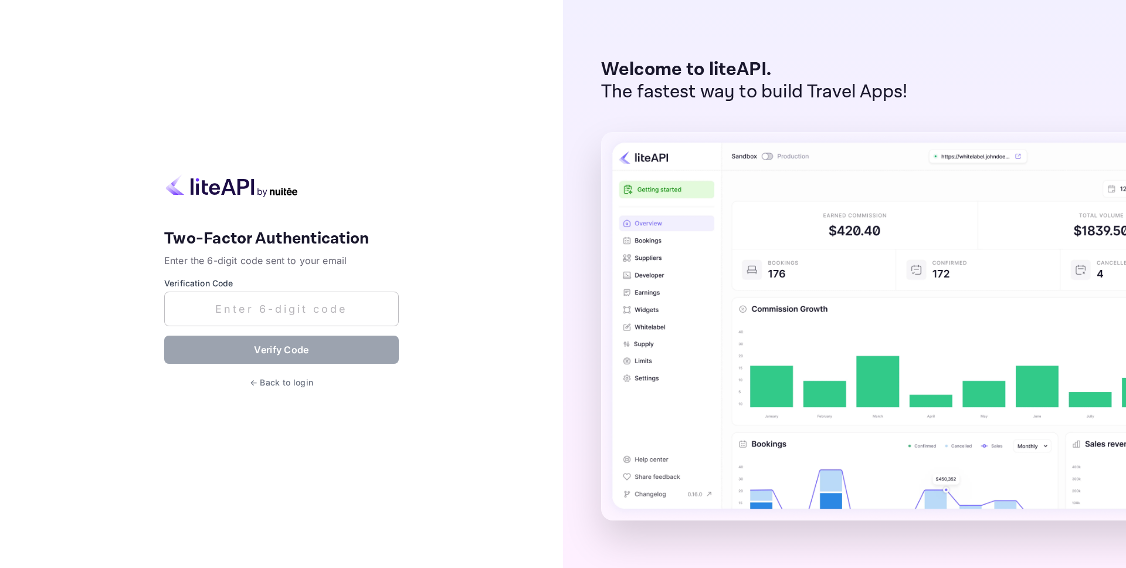
drag, startPoint x: 252, startPoint y: 316, endPoint x: 259, endPoint y: 324, distance: 10.8
click at [252, 316] on input "text" at bounding box center [281, 308] width 235 height 35
paste input "702135"
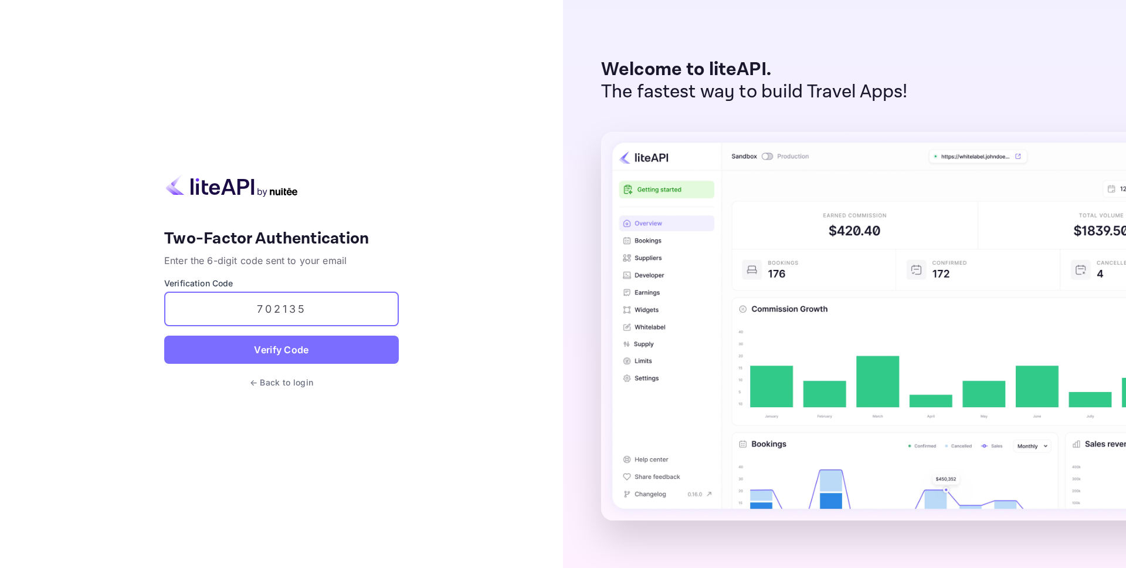
type input "702135"
click at [277, 345] on button "Verify Code" at bounding box center [281, 349] width 235 height 28
